Goal: Task Accomplishment & Management: Use online tool/utility

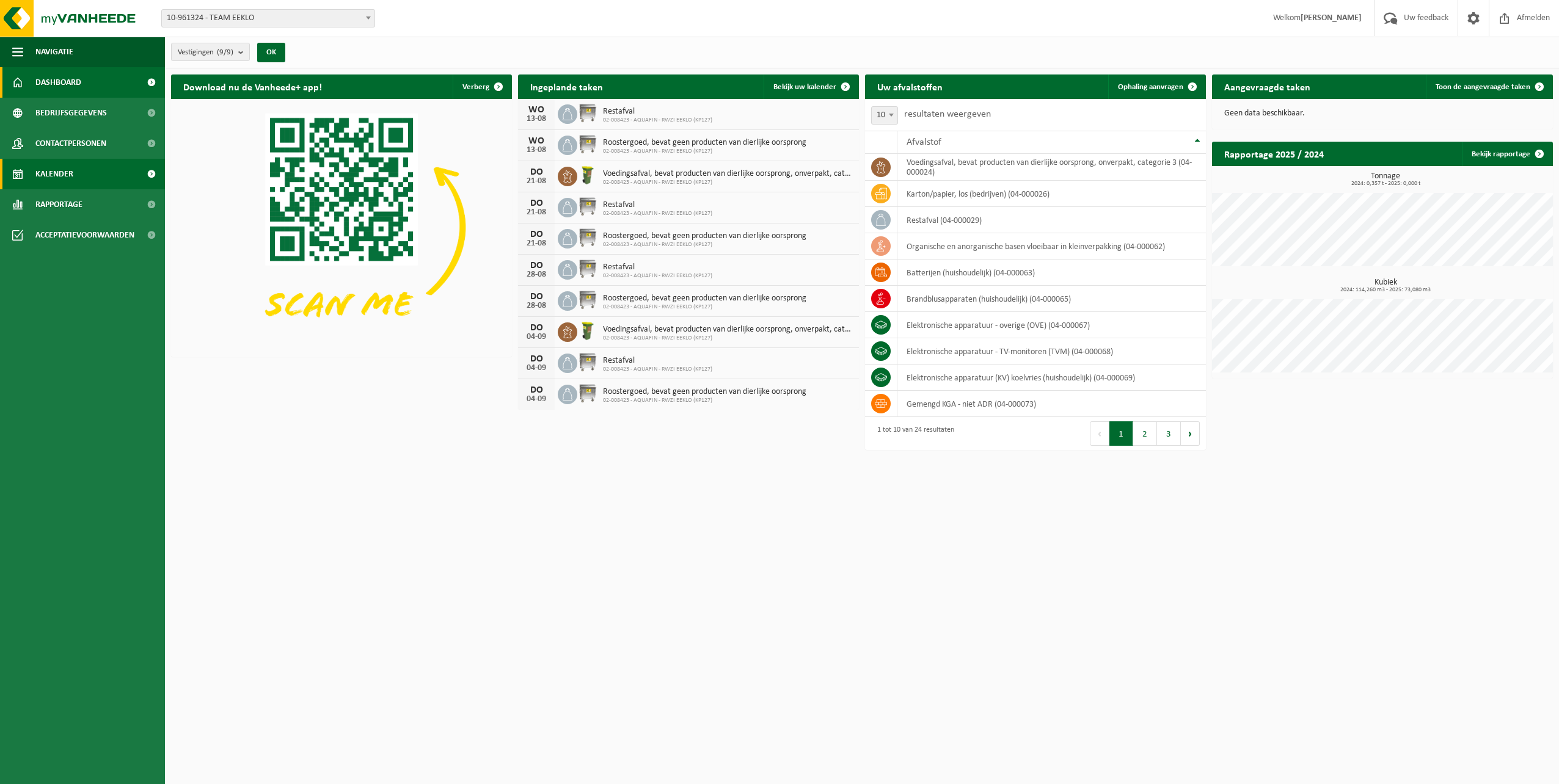
click at [60, 170] on span "Kalender" at bounding box center [54, 173] width 38 height 30
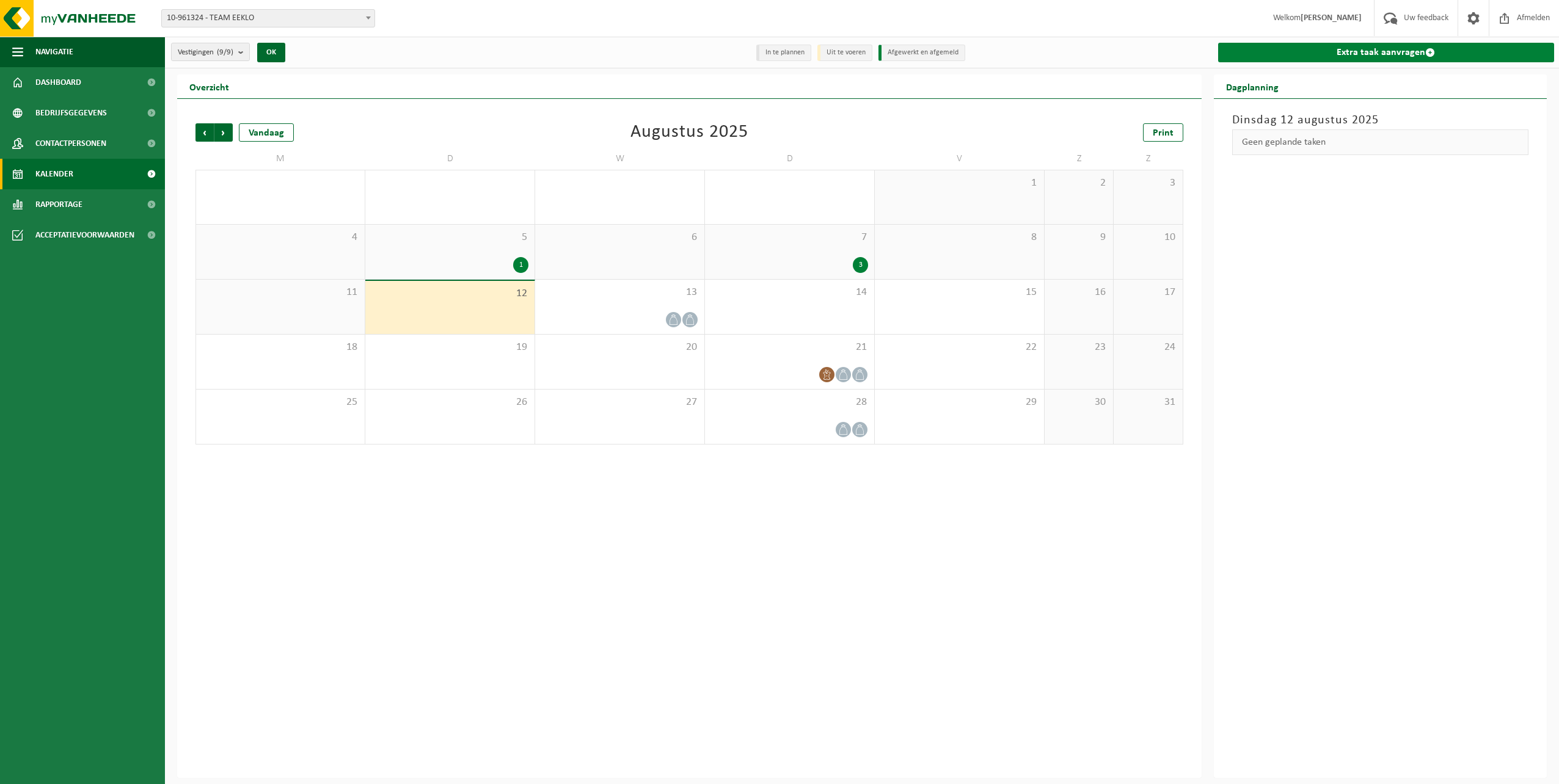
click at [1362, 56] on link "Extra taak aanvragen" at bounding box center [1386, 53] width 337 height 20
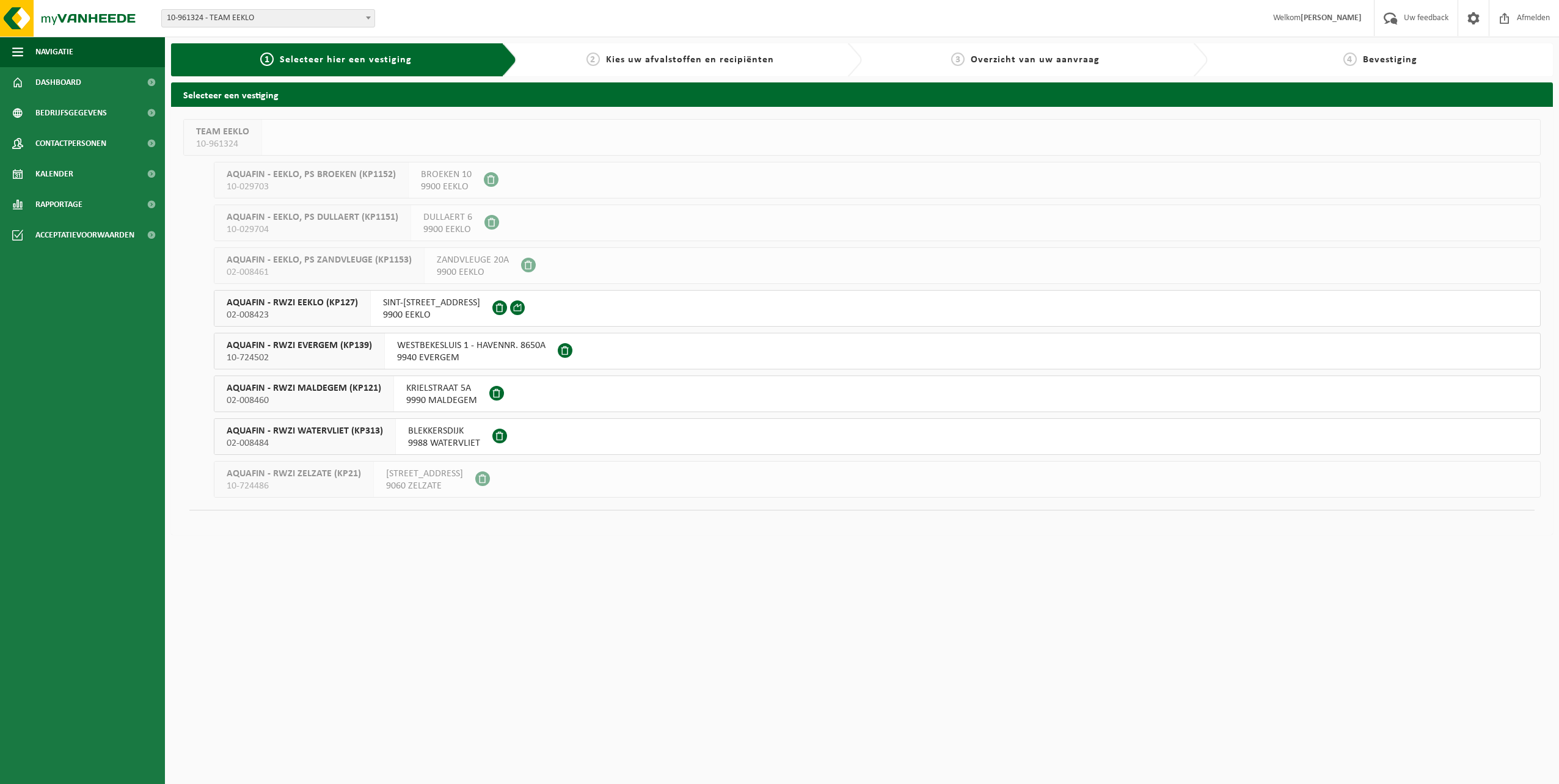
click at [323, 394] on span "02-008460" at bounding box center [304, 400] width 154 height 12
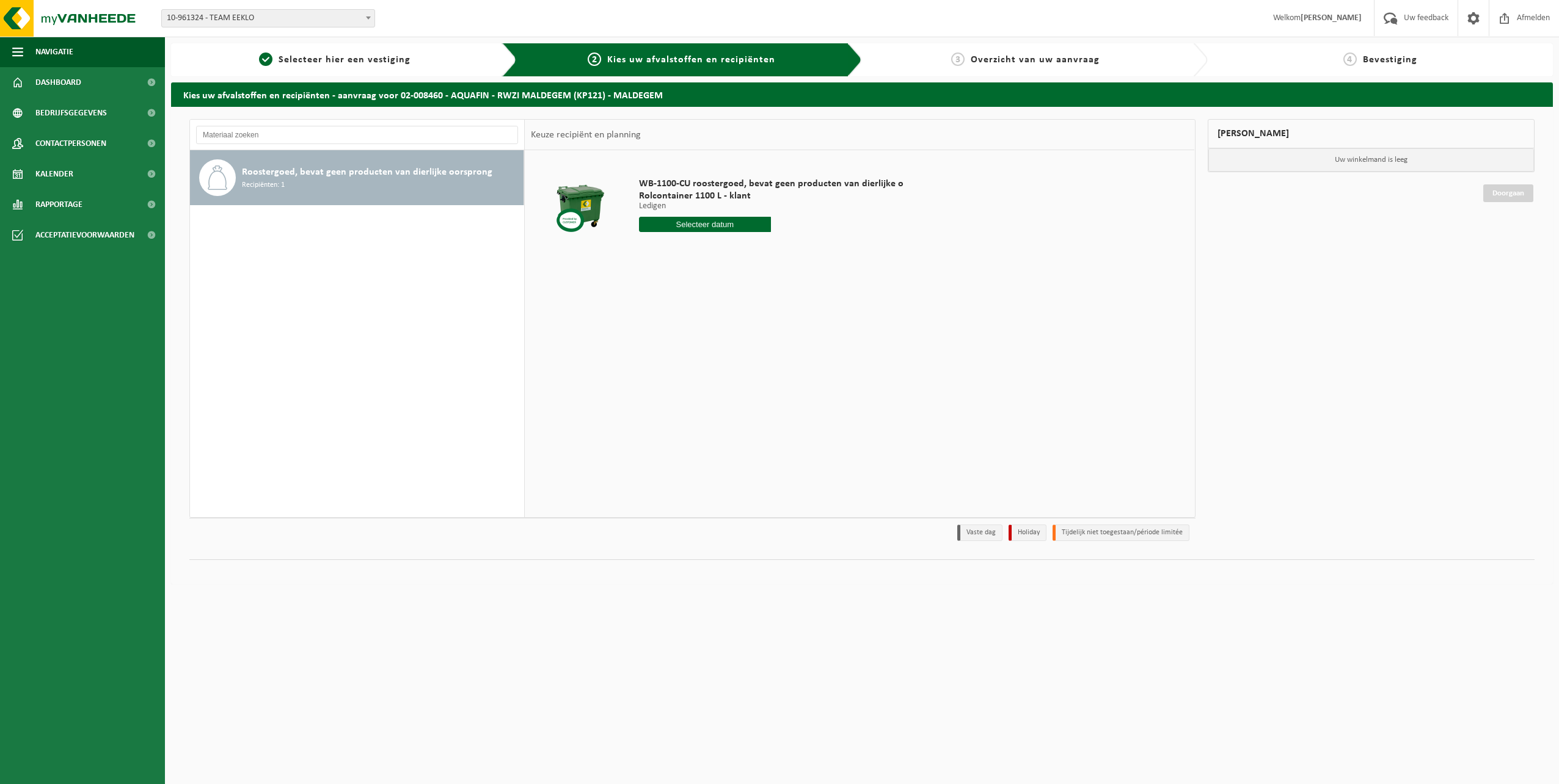
click at [715, 224] on input "text" at bounding box center [705, 225] width 132 height 15
click at [712, 351] on div "21" at bounding box center [714, 352] width 21 height 20
type input "Van [DATE]"
click at [709, 246] on input "2" at bounding box center [705, 247] width 132 height 16
type input "1"
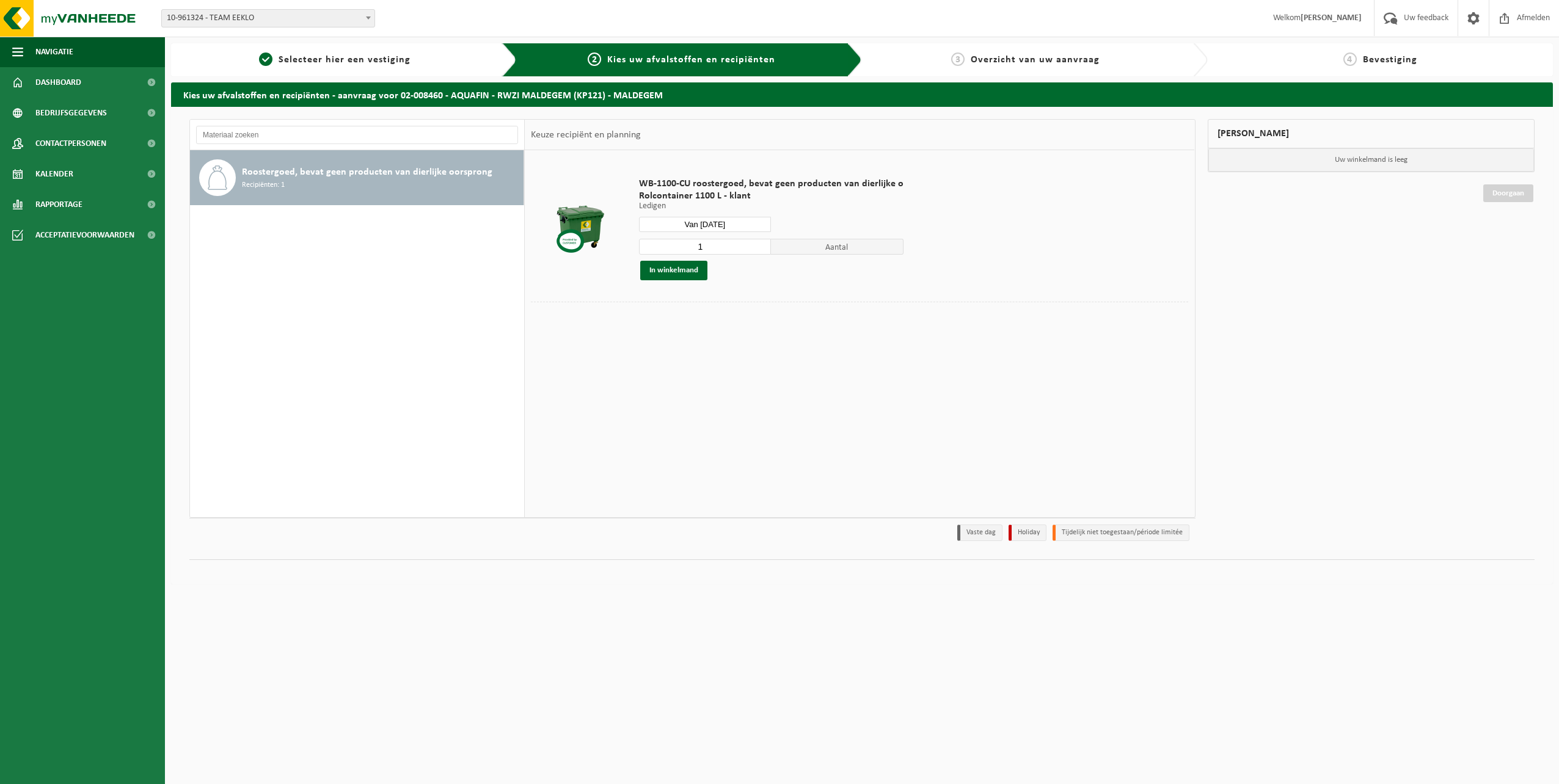
click at [759, 250] on input "1" at bounding box center [705, 247] width 132 height 16
click at [686, 273] on button "In winkelmand" at bounding box center [673, 270] width 67 height 20
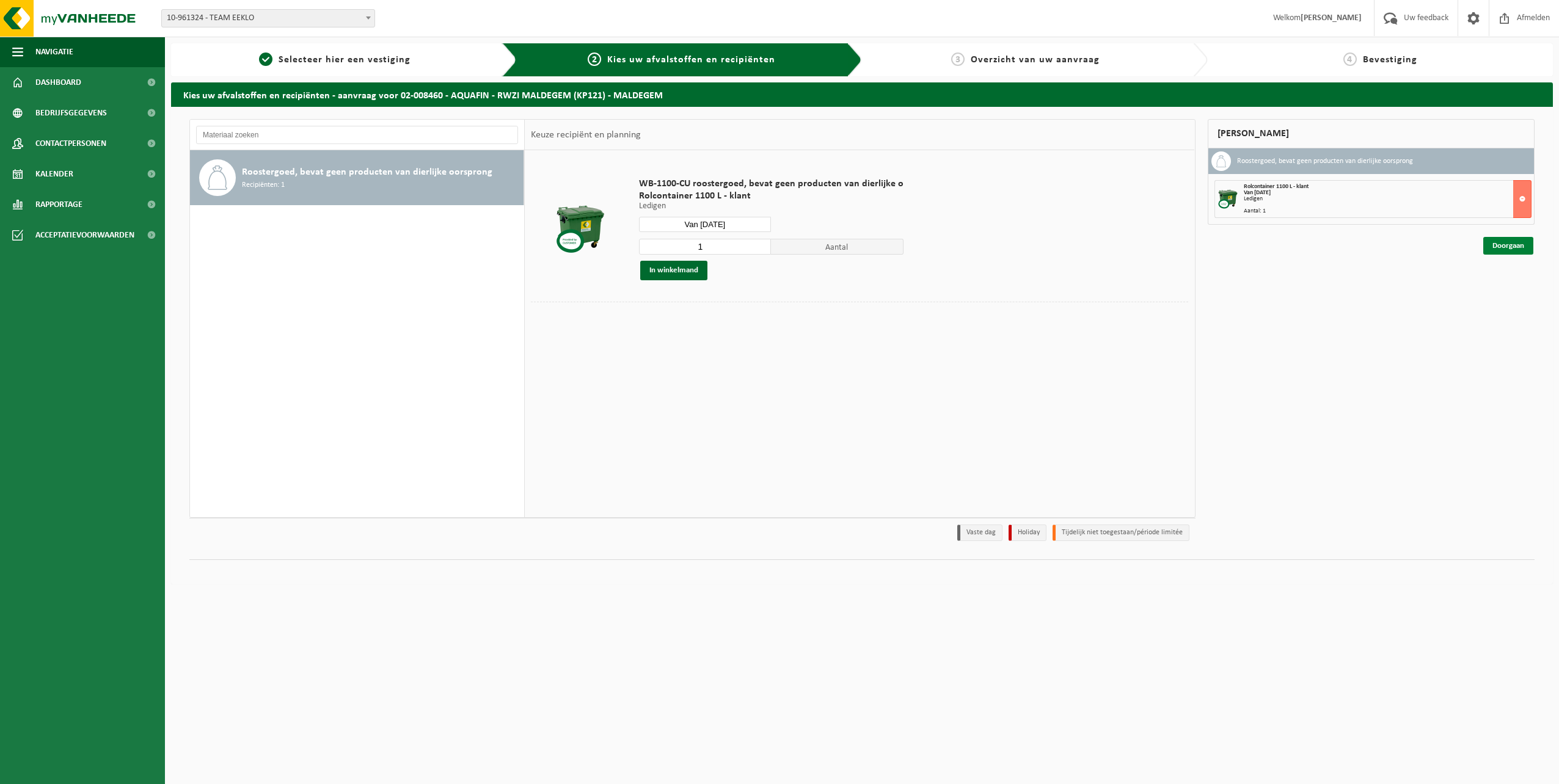
click at [1505, 249] on link "Doorgaan" at bounding box center [1508, 245] width 50 height 18
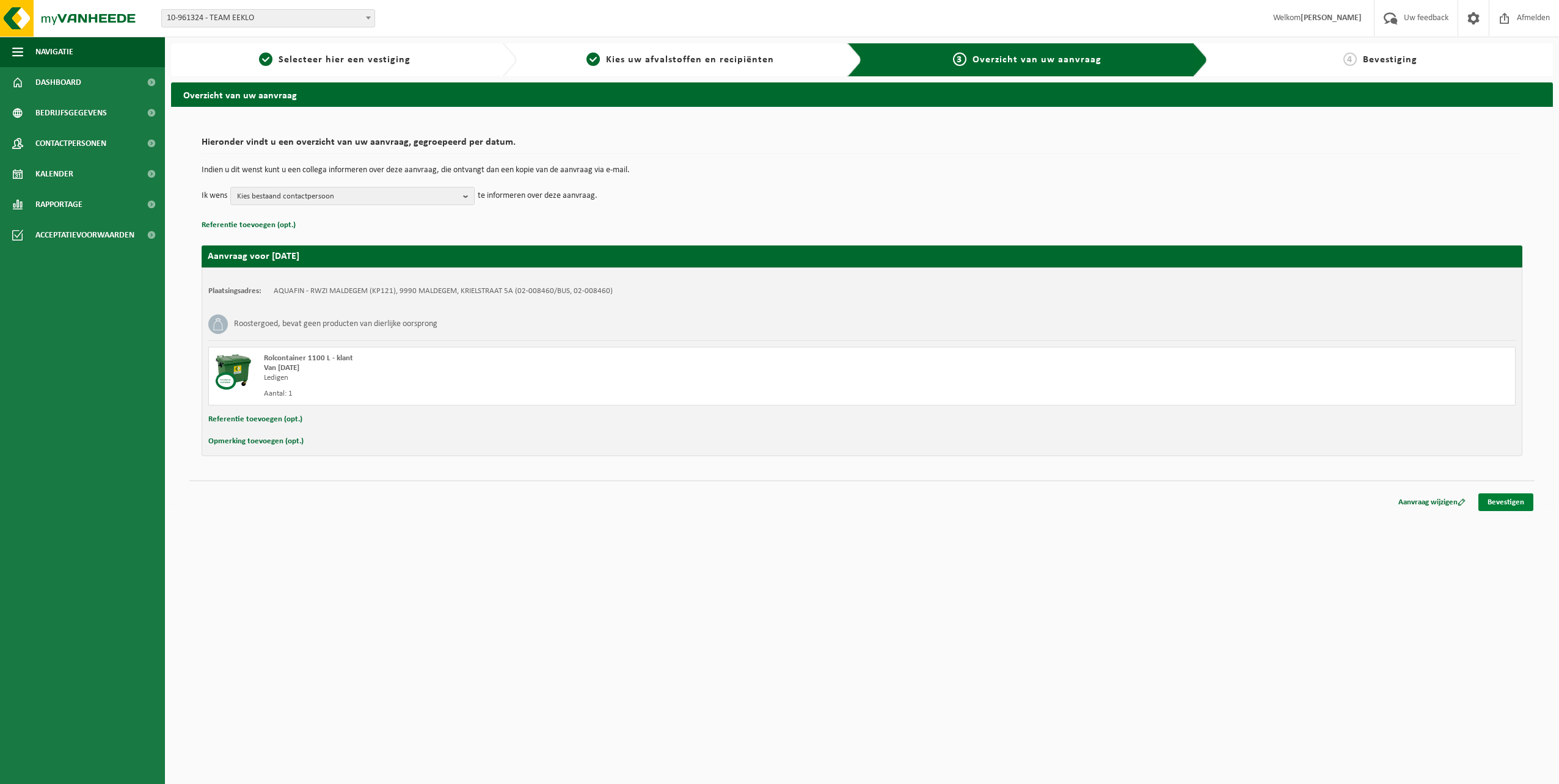
click at [1508, 507] on link "Bevestigen" at bounding box center [1505, 502] width 55 height 18
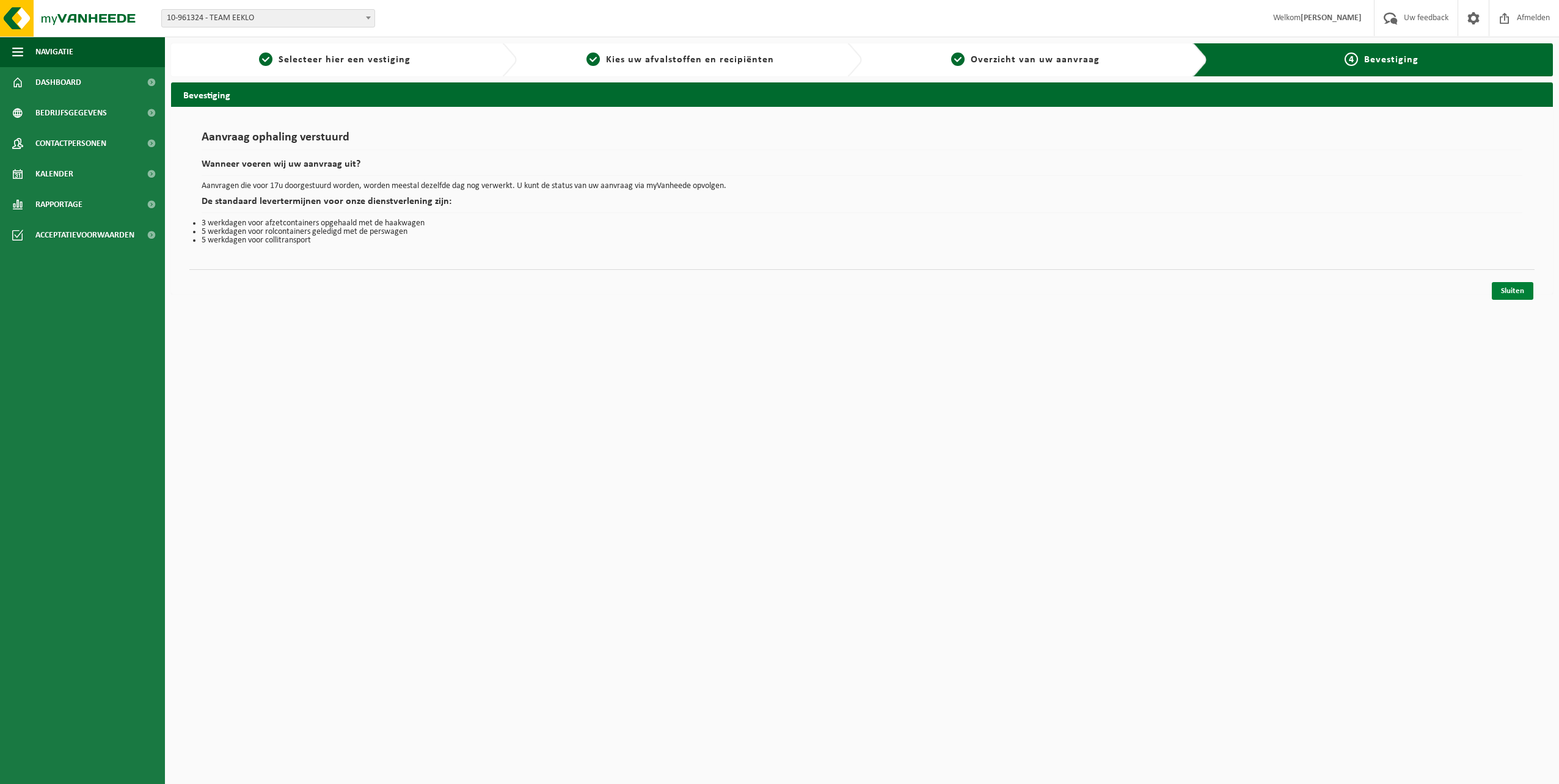
click at [1503, 296] on link "Sluiten" at bounding box center [1512, 291] width 42 height 18
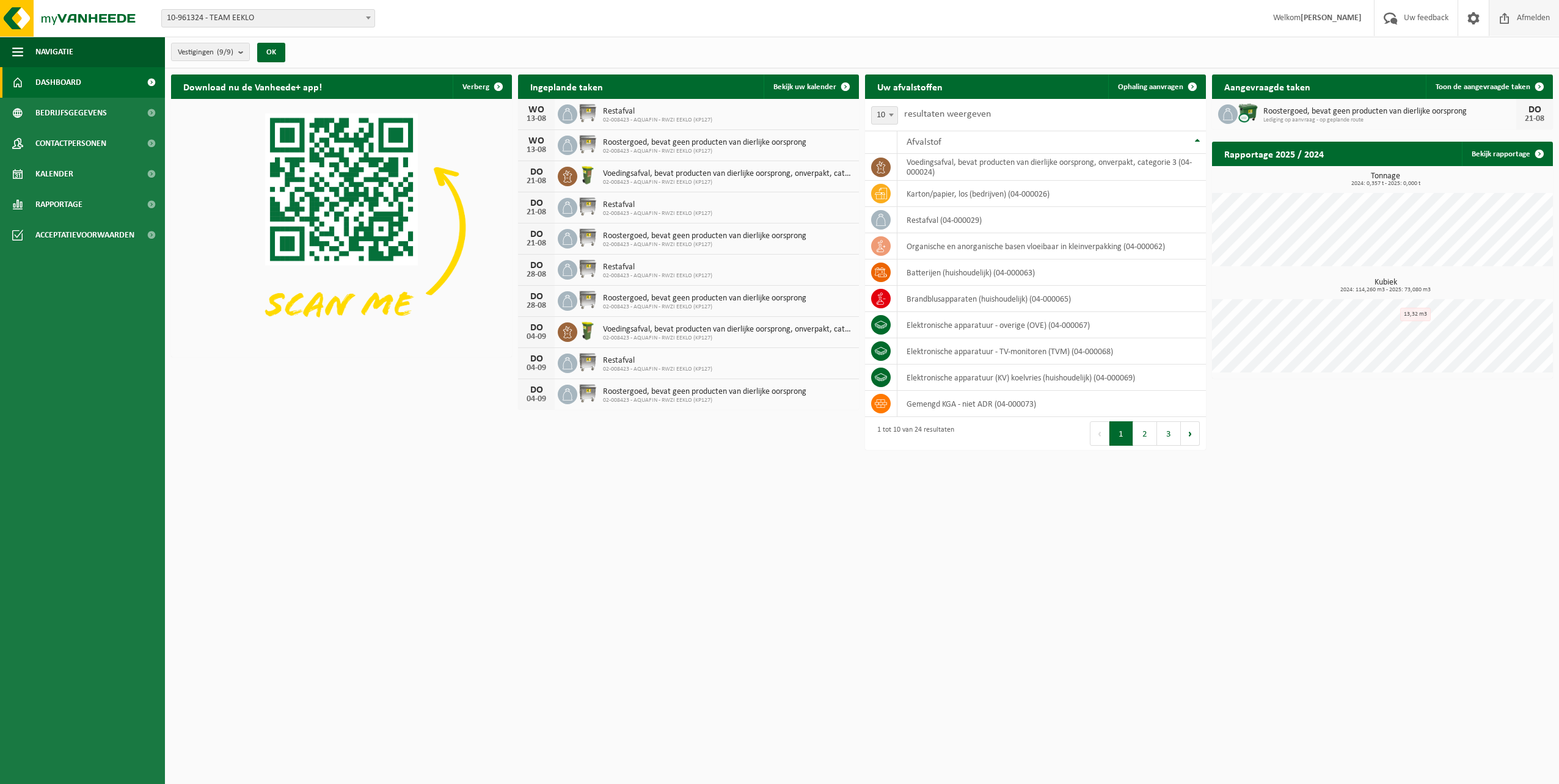
click at [1530, 23] on span "Afmelden" at bounding box center [1533, 18] width 39 height 36
